Goal: Feedback & Contribution: Submit feedback/report problem

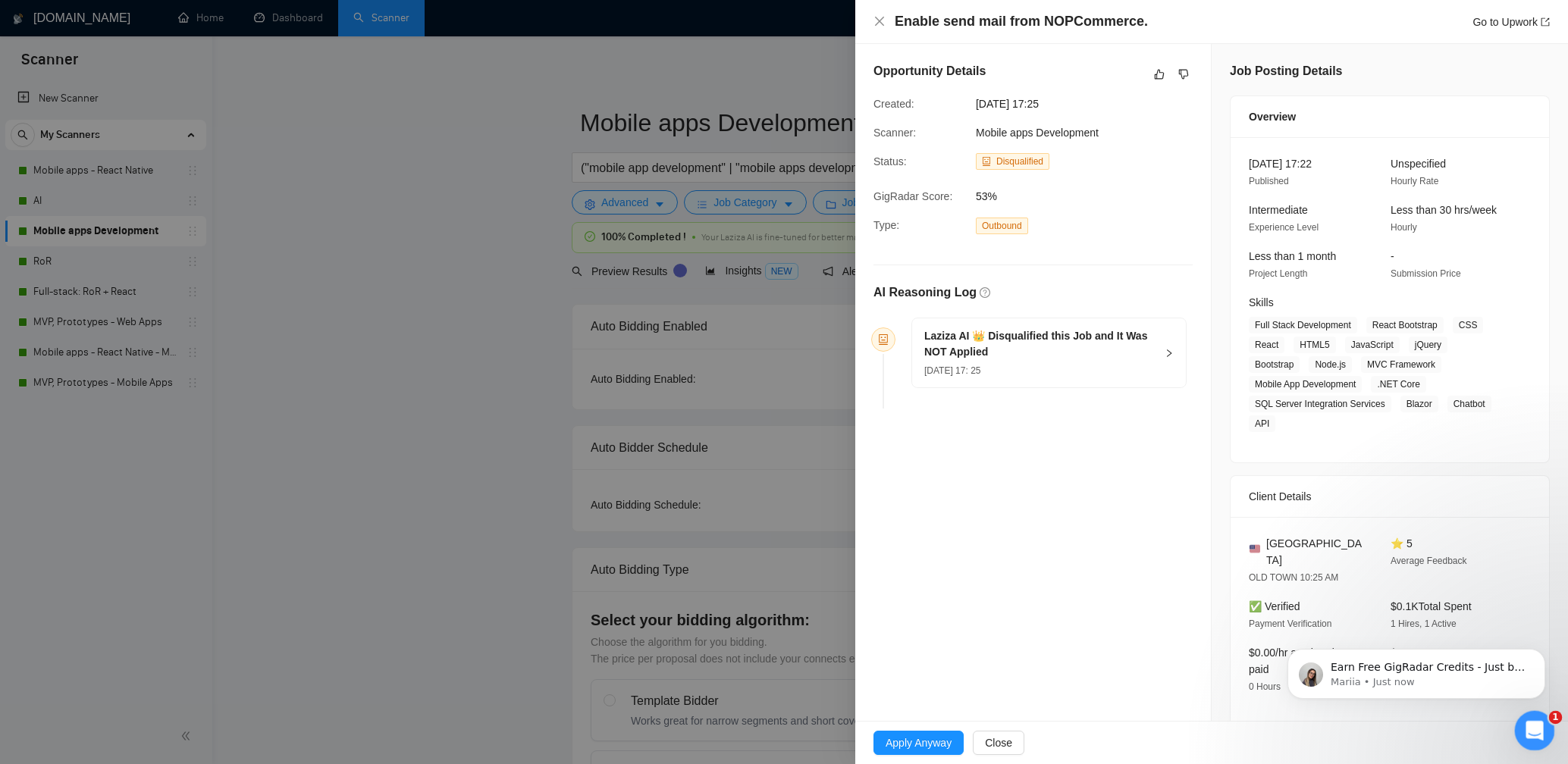
click at [1541, 722] on icon "Open Intercom Messenger" at bounding box center [1533, 729] width 25 height 25
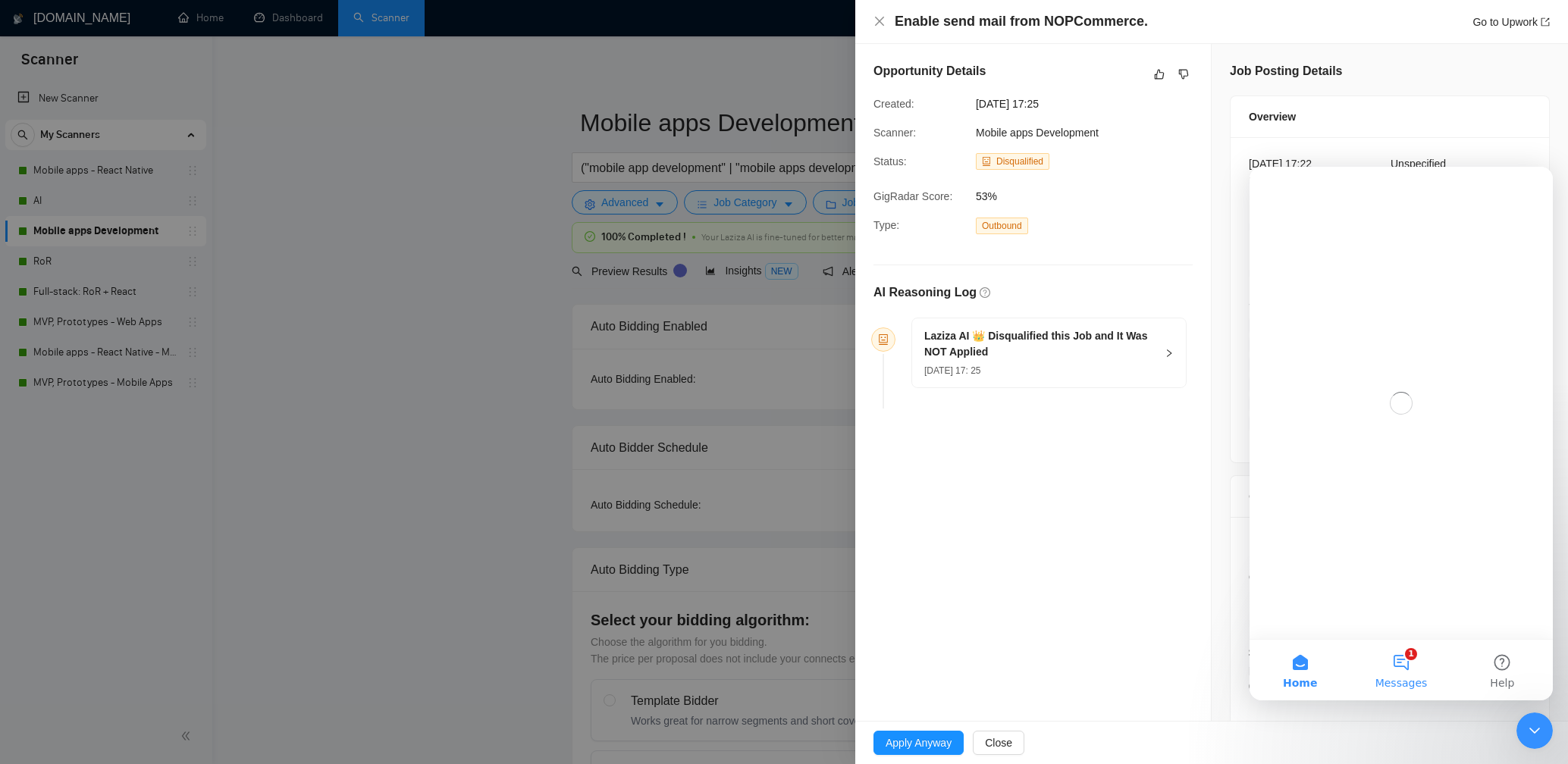
click at [1409, 663] on button "1 Messages" at bounding box center [1401, 670] width 101 height 60
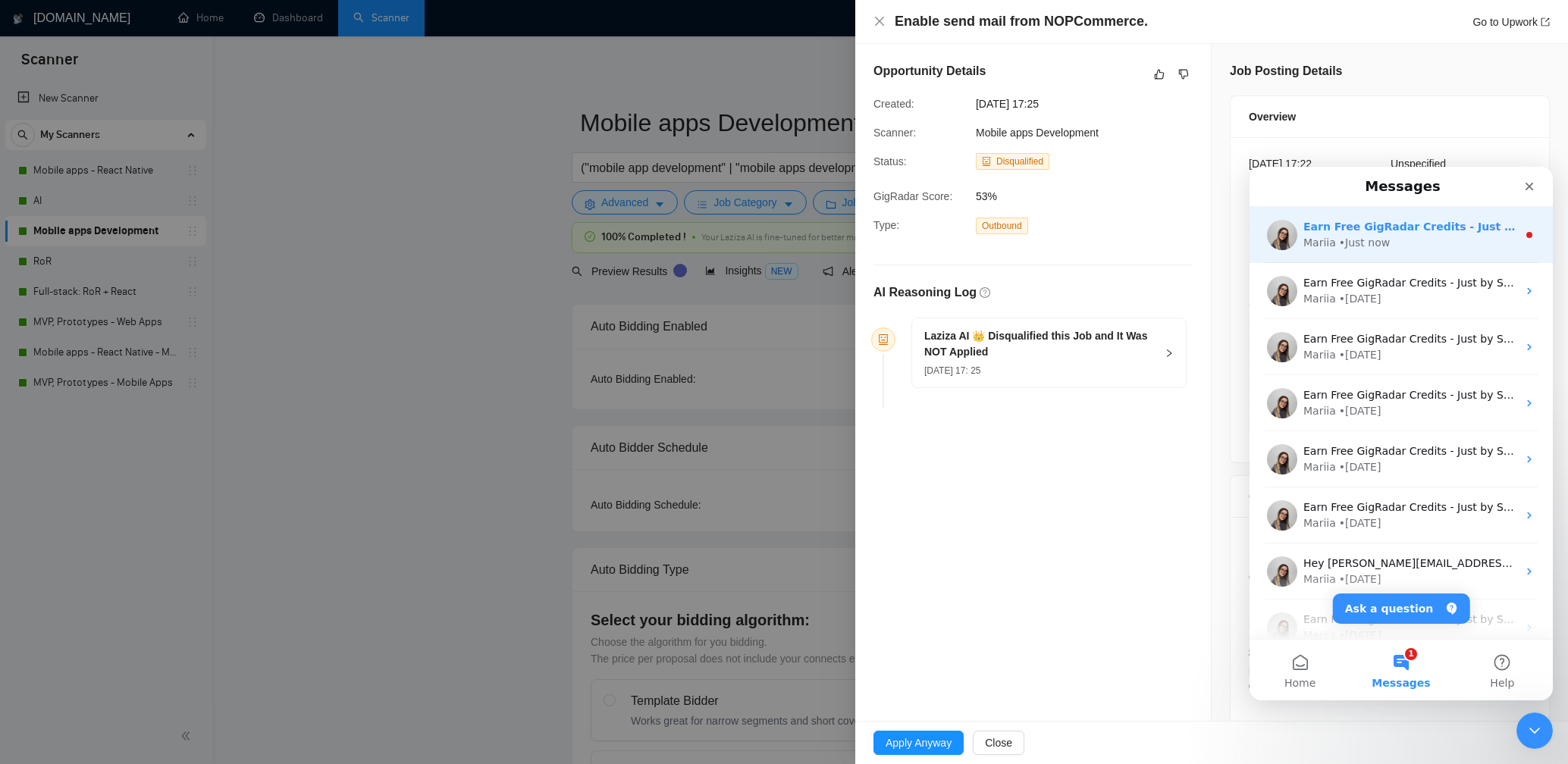
click at [1387, 244] on div "Mariia • Just now" at bounding box center [1411, 243] width 214 height 16
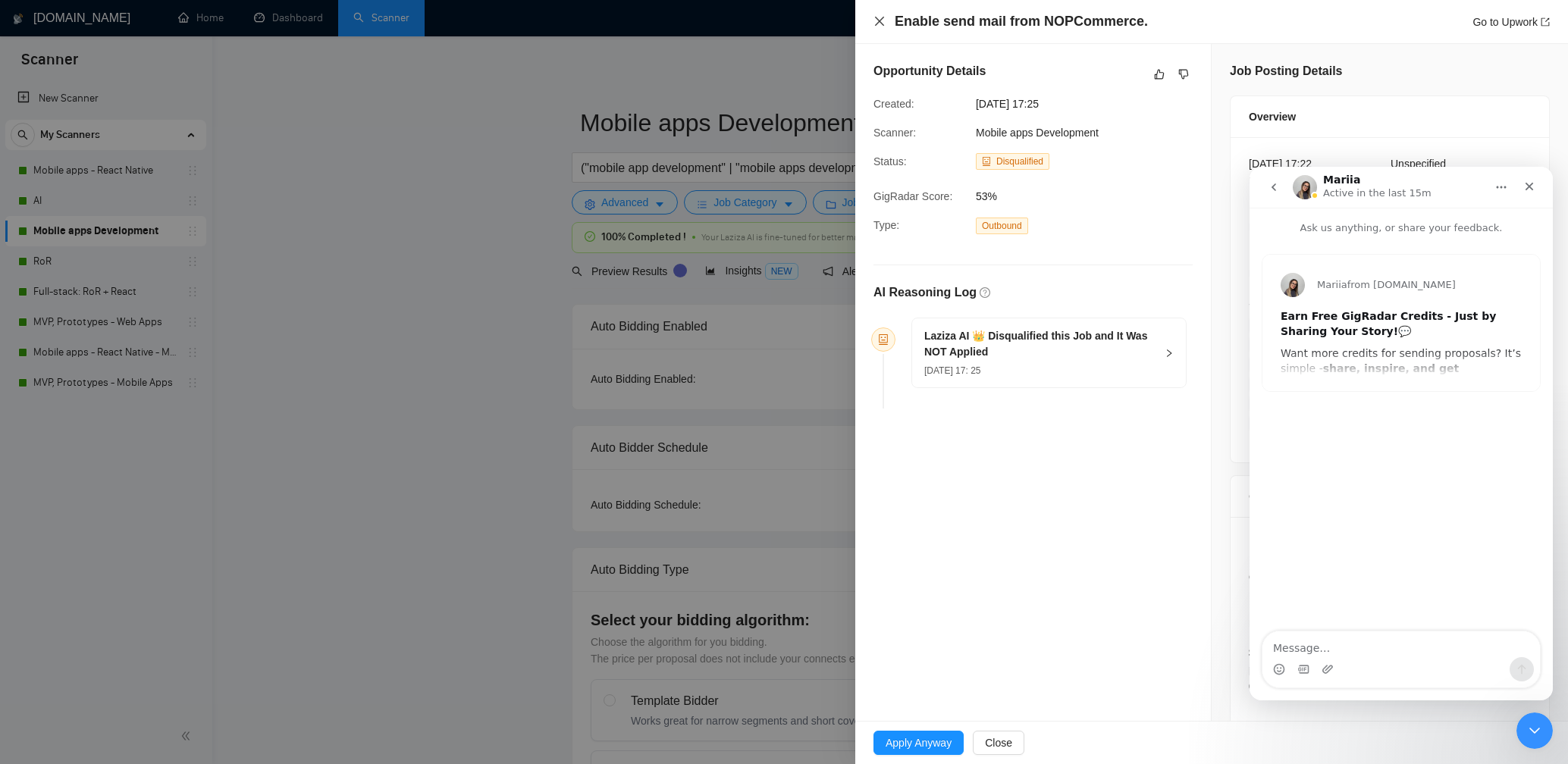
click at [880, 24] on icon "close" at bounding box center [879, 21] width 12 height 12
click at [1528, 187] on icon "Close" at bounding box center [1530, 187] width 8 height 8
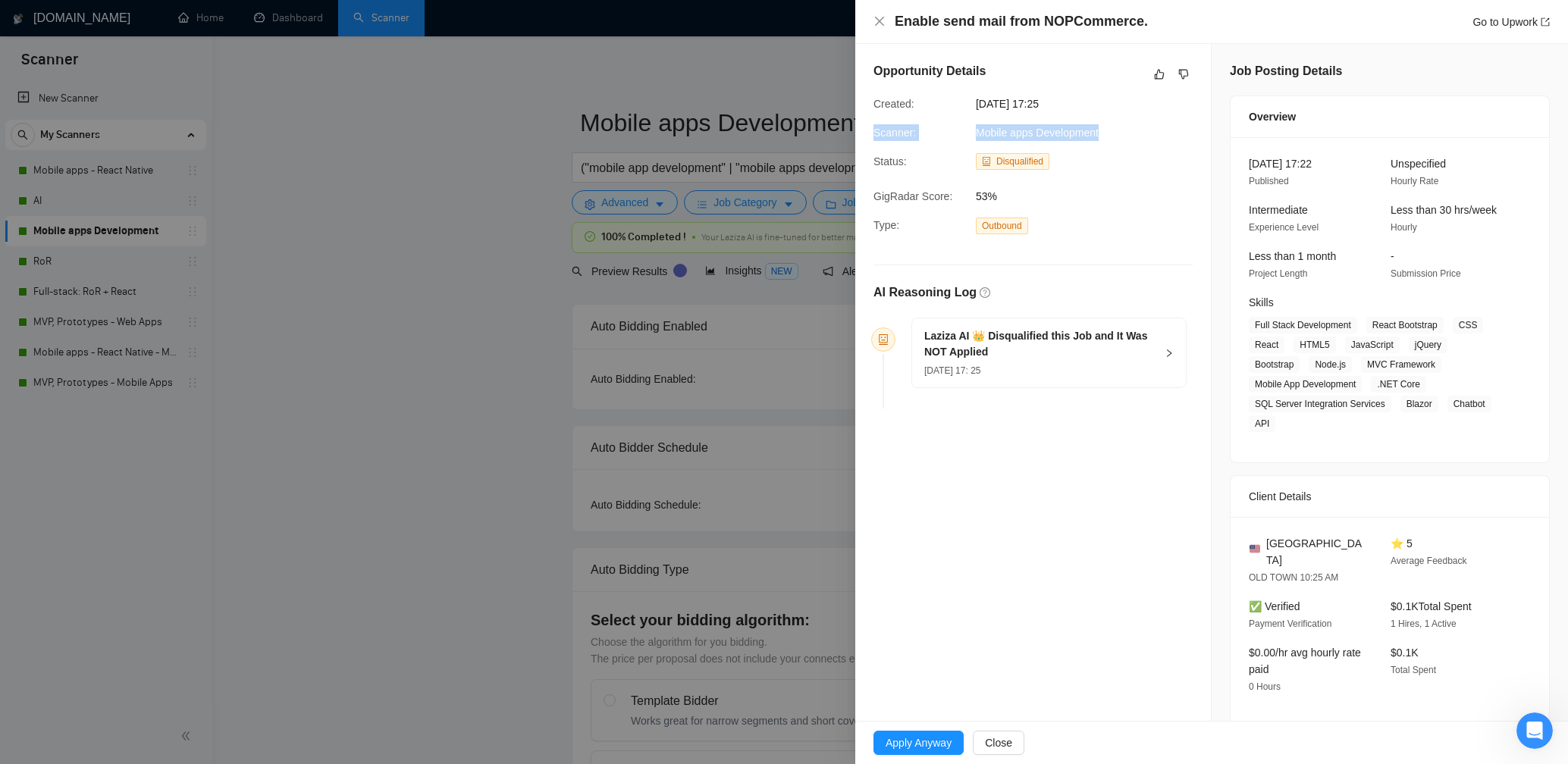
drag, startPoint x: 1110, startPoint y: 133, endPoint x: 863, endPoint y: 133, distance: 247.0
click at [863, 133] on div "Opportunity Details Created: [DATE] 17:25 Scanner: Mobile apps Development Stat…" at bounding box center [1033, 238] width 356 height 389
copy div "Scanner: Mobile apps Development"
click at [940, 366] on span "[DATE] 17: 25" at bounding box center [952, 371] width 56 height 11
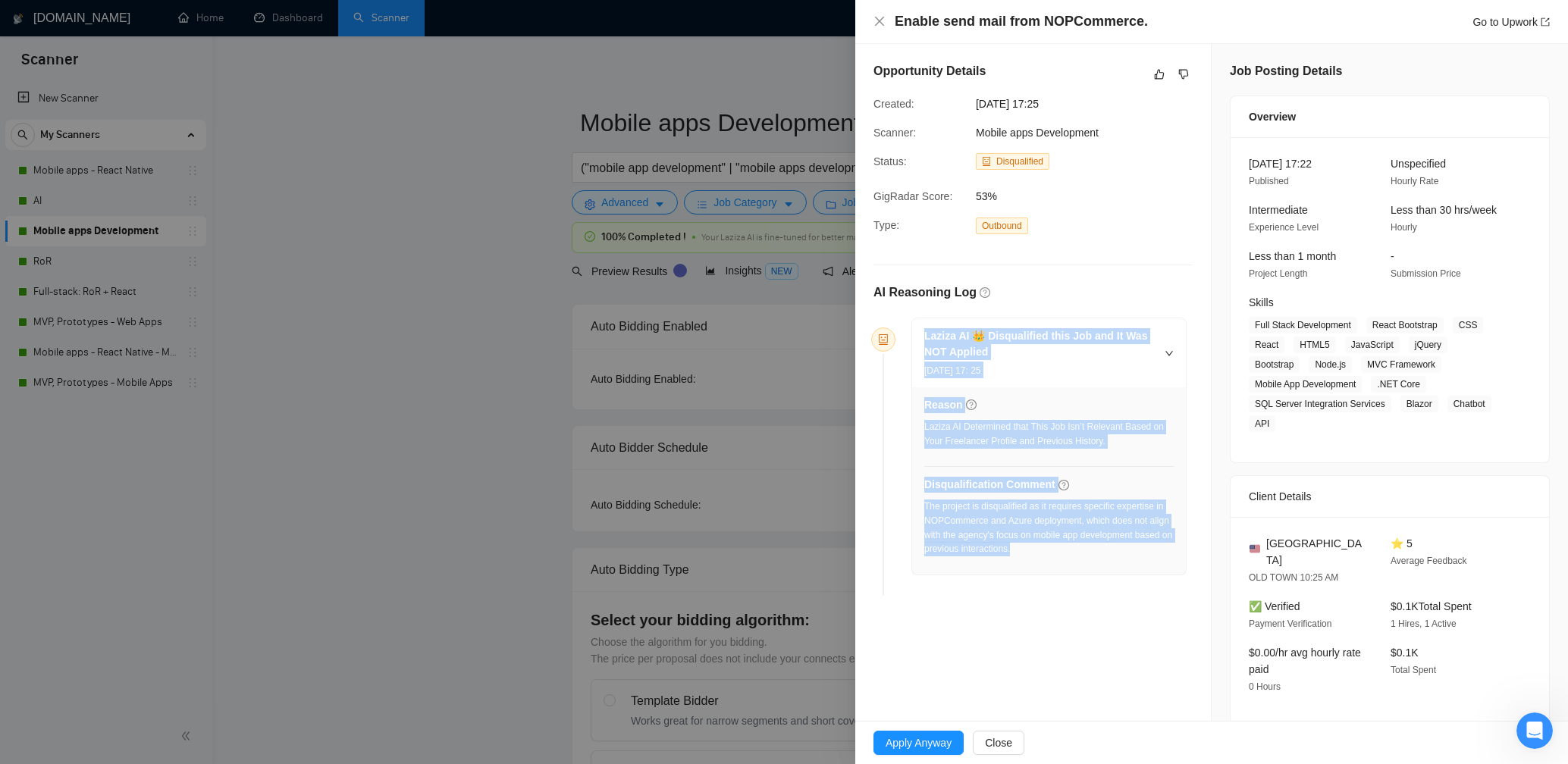
drag, startPoint x: 1072, startPoint y: 549, endPoint x: 904, endPoint y: 318, distance: 285.6
click at [904, 318] on div "Laziza AI 👑 Disqualified this Job and It Was NOT Applied [DATE] 17: 25 Reason L…" at bounding box center [1043, 447] width 287 height 258
copy div "Laziza AI 👑 Disqualified this Job and It Was NOT Applied [DATE] 17: 25 Reason L…"
click at [1473, 21] on link "Go to Upwork" at bounding box center [1511, 22] width 77 height 12
click at [1155, 76] on icon "like" at bounding box center [1159, 74] width 11 height 12
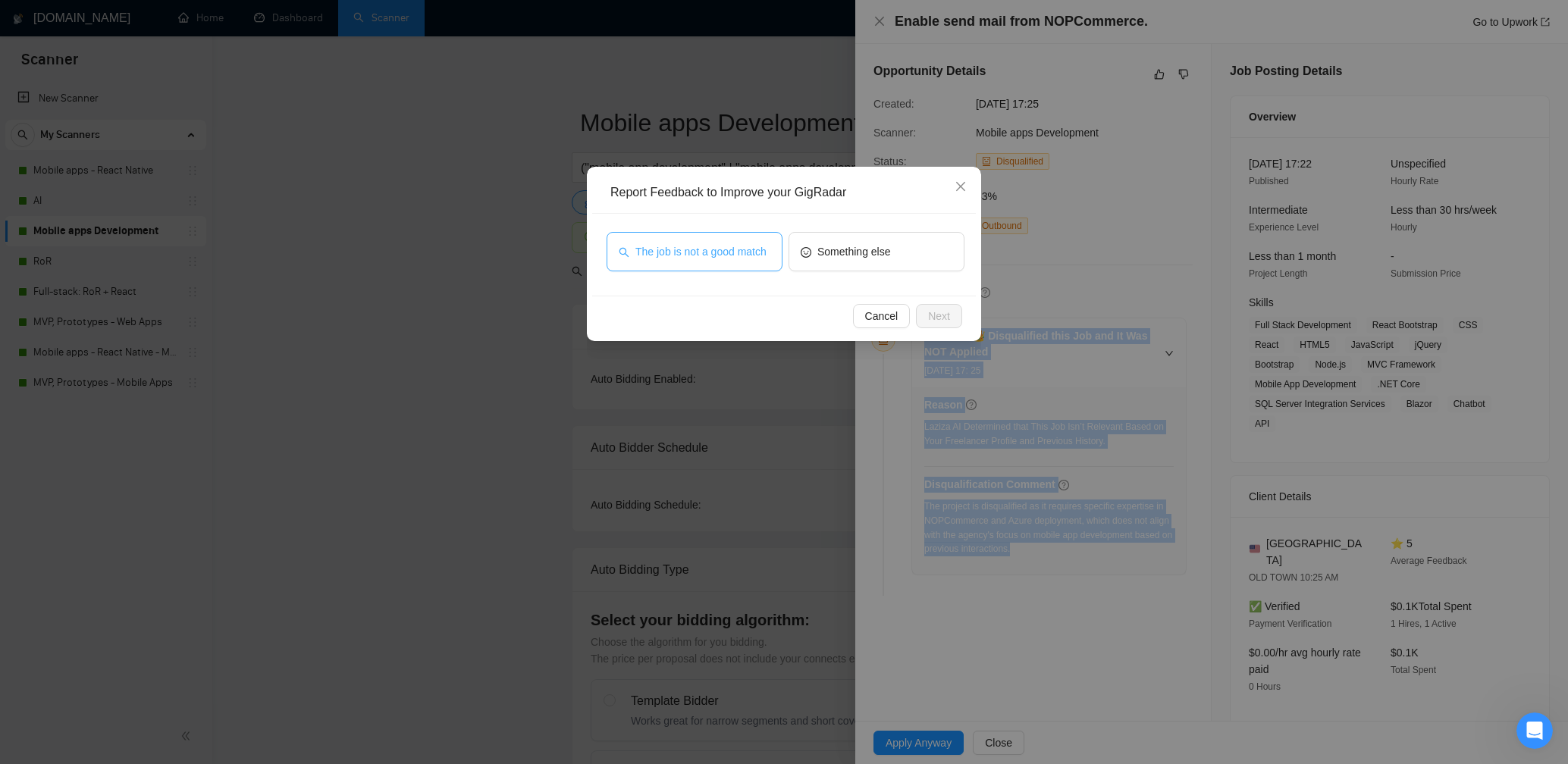
click at [776, 248] on button "The job is not a good match" at bounding box center [694, 251] width 176 height 39
click at [953, 309] on button "Next" at bounding box center [939, 315] width 46 height 24
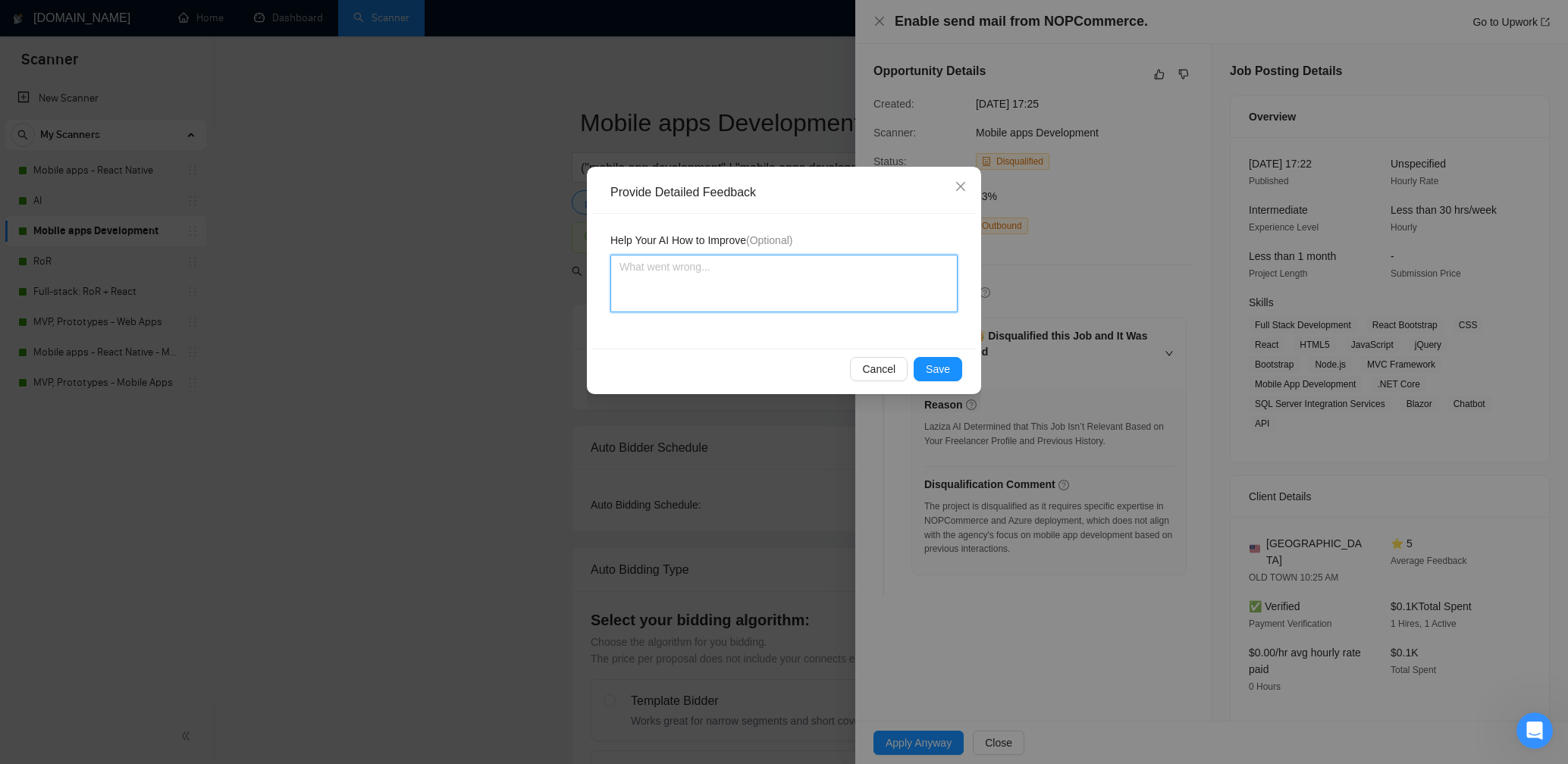
click at [728, 269] on textarea at bounding box center [783, 283] width 347 height 58
paste textarea "[PERSON_NAME] made the right call in disqualifying this job. The task is highly…"
type textarea "[PERSON_NAME] made the right call in disqualifying this job. The task is highly…"
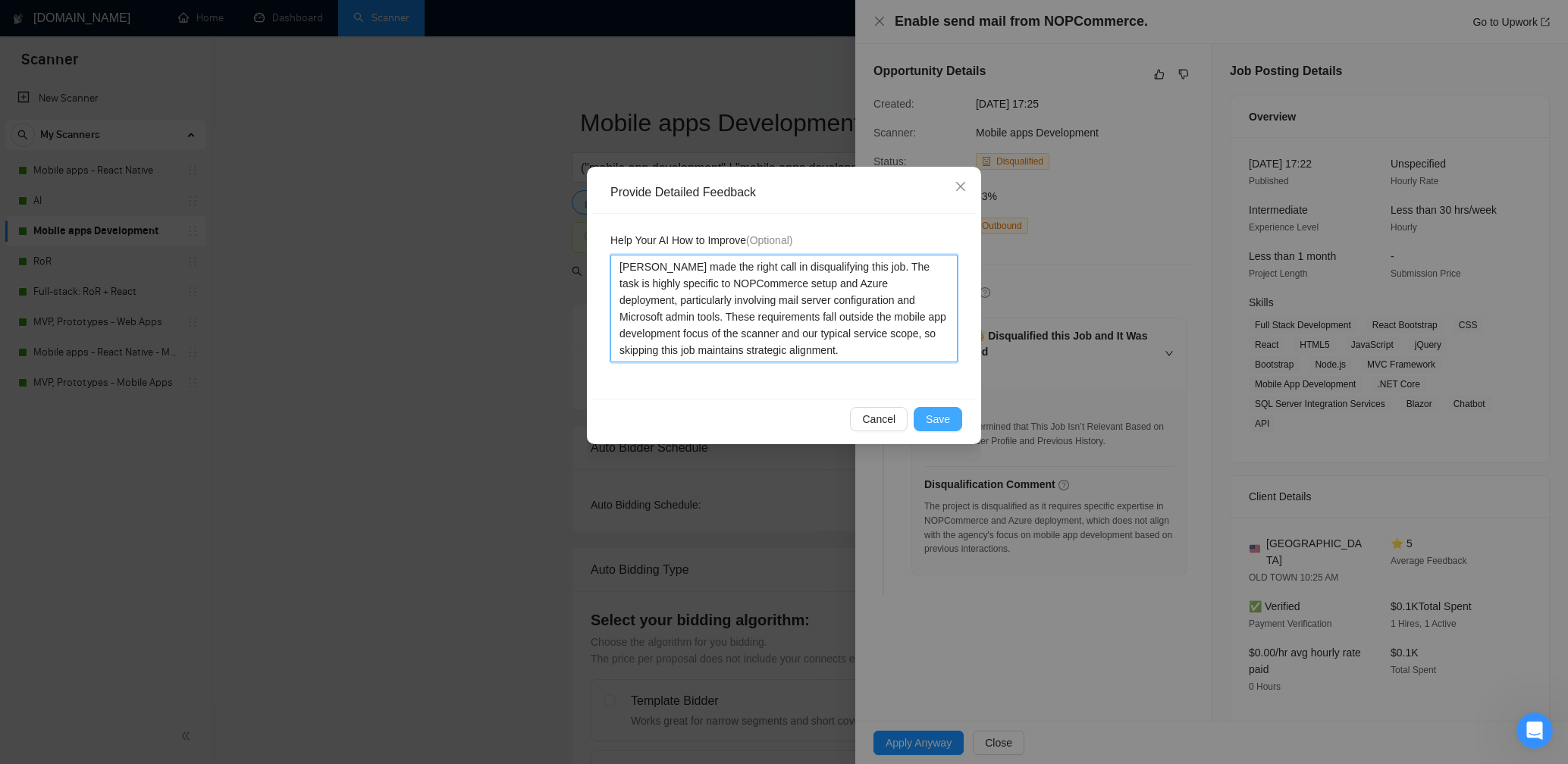
type textarea "[PERSON_NAME] made the right call in disqualifying this job. The task is highly…"
click at [940, 417] on span "Save" at bounding box center [937, 419] width 24 height 17
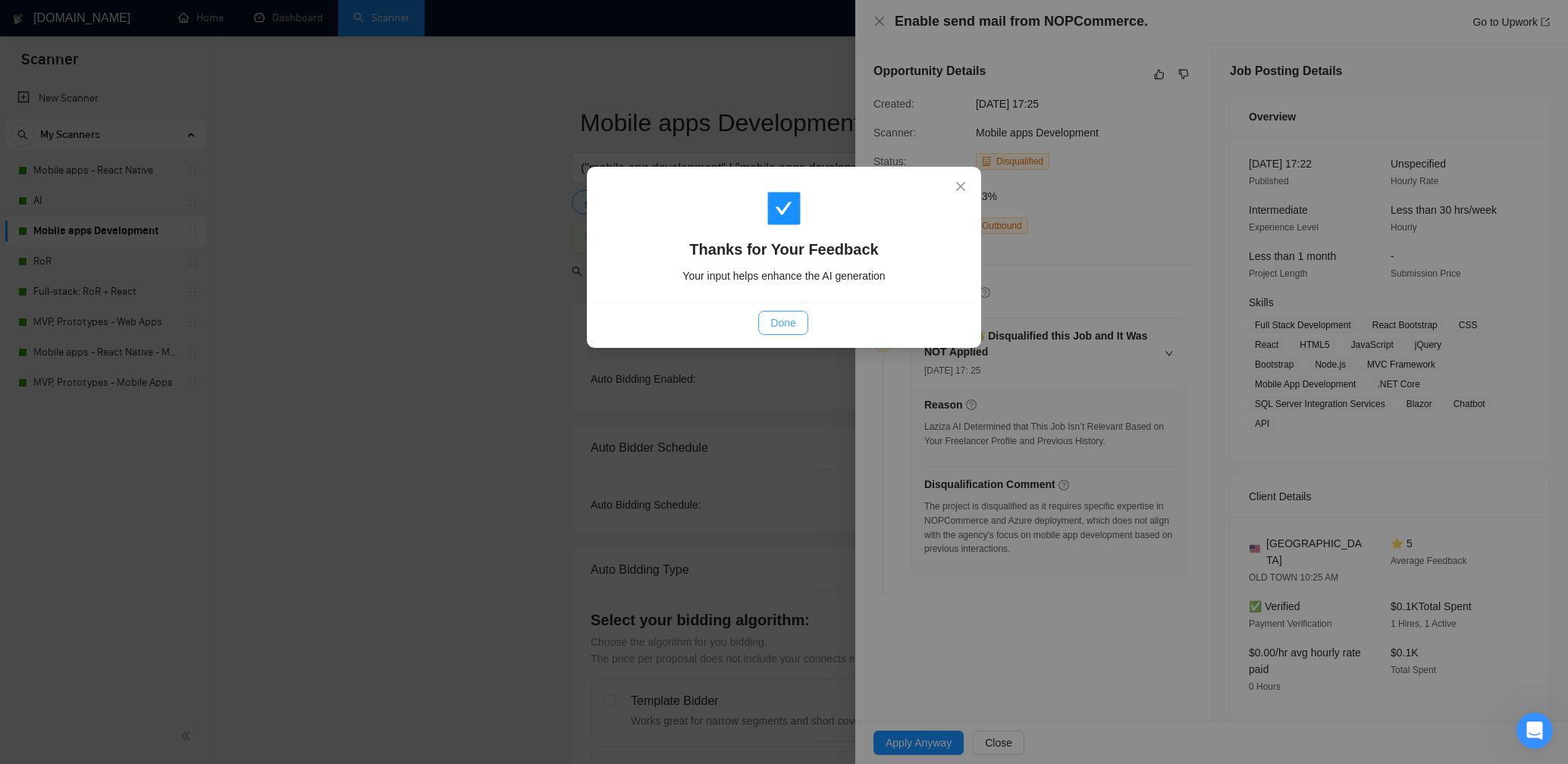
drag, startPoint x: 798, startPoint y: 327, endPoint x: 795, endPoint y: 317, distance: 10.4
click at [798, 327] on button "Done" at bounding box center [782, 322] width 49 height 24
